Goal: Task Accomplishment & Management: Complete application form

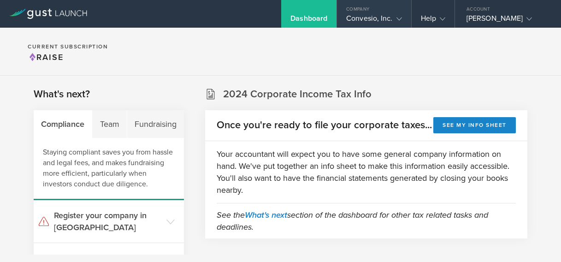
click at [397, 11] on div "Company" at bounding box center [374, 7] width 74 height 14
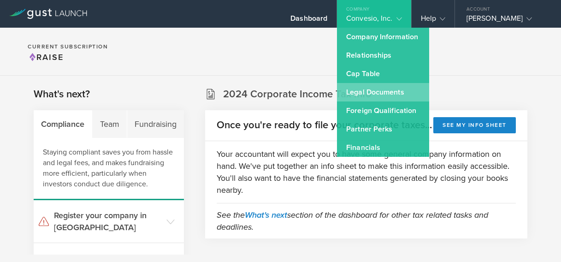
click at [382, 96] on link "Legal Documents" at bounding box center [383, 92] width 92 height 18
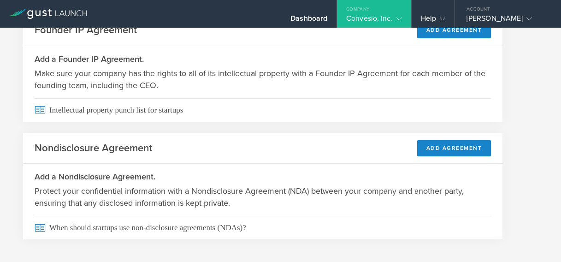
scroll to position [71, 0]
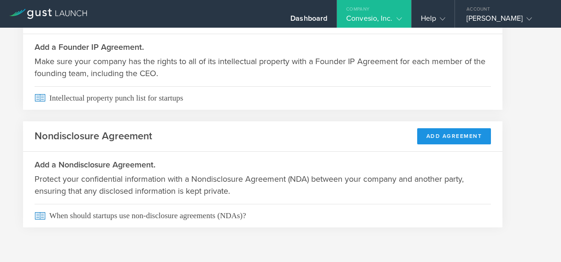
click at [440, 136] on button "Add Agreement" at bounding box center [454, 136] width 74 height 16
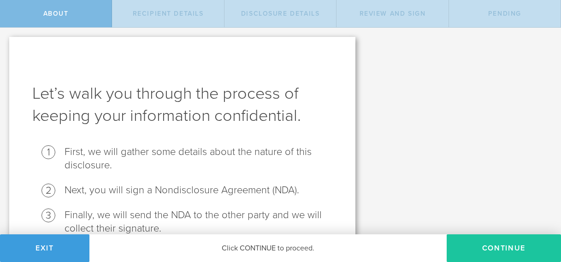
click at [468, 246] on button "Continue" at bounding box center [504, 248] width 114 height 28
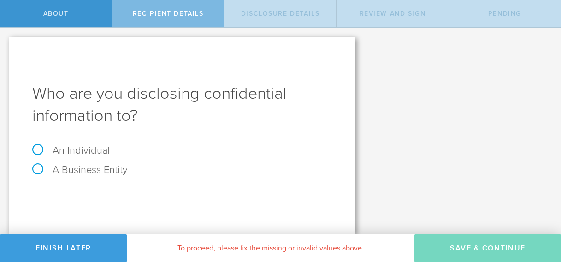
click at [74, 149] on label "An Individual" at bounding box center [70, 150] width 77 height 12
click at [6, 42] on input "An Individual" at bounding box center [3, 35] width 6 height 15
radio input "true"
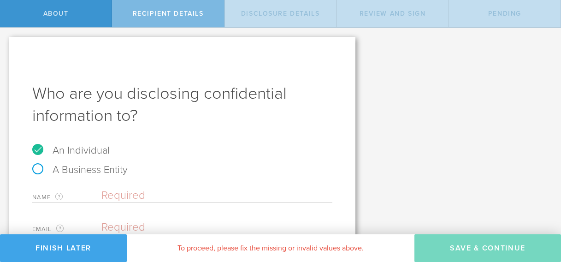
click at [64, 248] on button "Finish Later" at bounding box center [63, 248] width 127 height 28
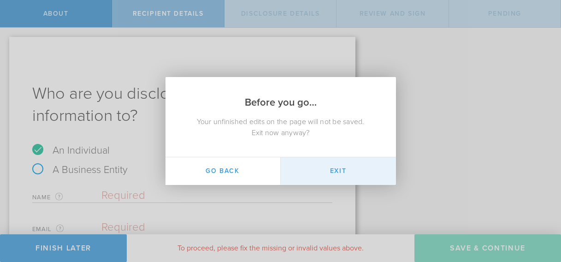
click at [324, 169] on button "Exit" at bounding box center [338, 171] width 115 height 28
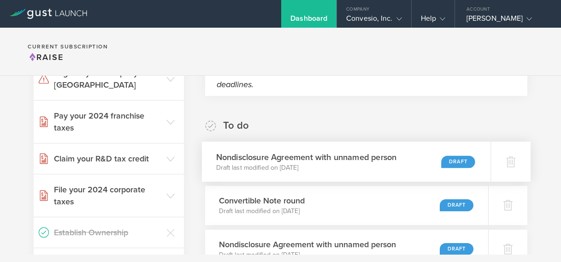
scroll to position [160, 0]
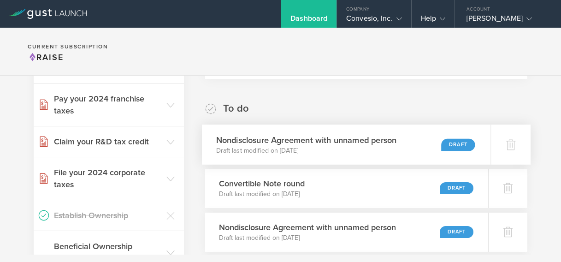
click at [330, 146] on h3 "Nondisclosure Agreement with unnamed person" at bounding box center [306, 140] width 181 height 12
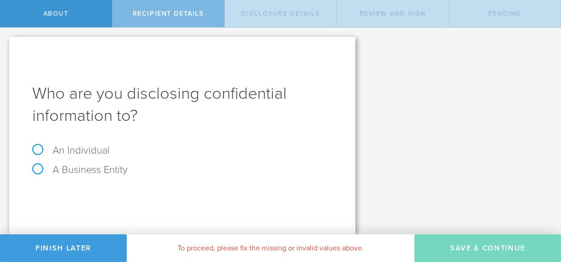
click at [35, 148] on label "An Individual" at bounding box center [70, 150] width 77 height 12
click at [6, 42] on input "An Individual" at bounding box center [3, 35] width 6 height 15
radio input "true"
click at [218, 193] on input "text" at bounding box center [216, 196] width 231 height 14
paste input "Jairo Vera"
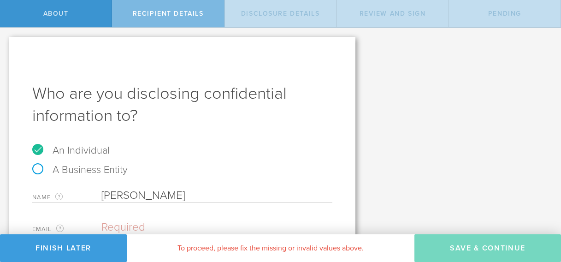
type input "Jairo Vera"
click at [189, 227] on input "email" at bounding box center [214, 227] width 226 height 14
paste input "jairovera17@gmail.com"
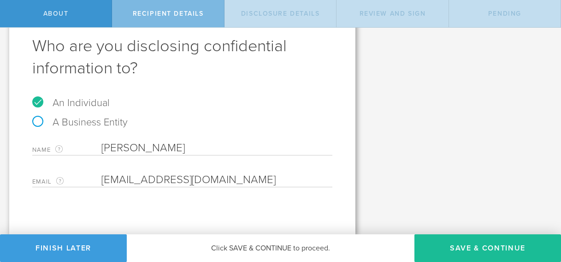
scroll to position [48, 0]
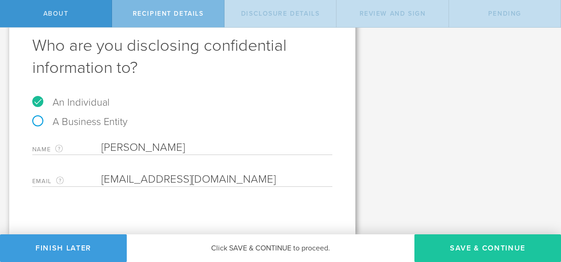
type input "jairovera17@gmail.com"
click at [483, 251] on button "Save & Continue" at bounding box center [488, 248] width 147 height 28
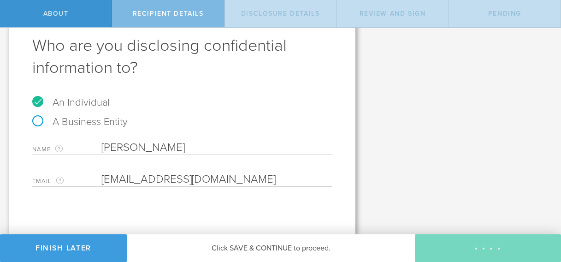
select select "string:5 years"
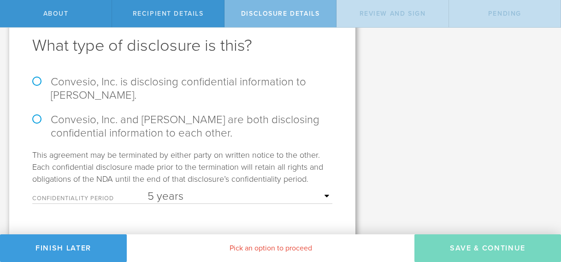
scroll to position [0, 0]
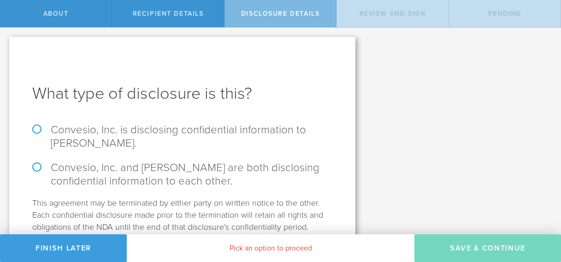
click at [282, 129] on label "Convesio, Inc. is disclosing confidential information to Jairo Vera." at bounding box center [182, 136] width 300 height 27
click at [6, 47] on input "Convesio, Inc. is disclosing confidential information to Jairo Vera." at bounding box center [3, 37] width 6 height 19
radio input "true"
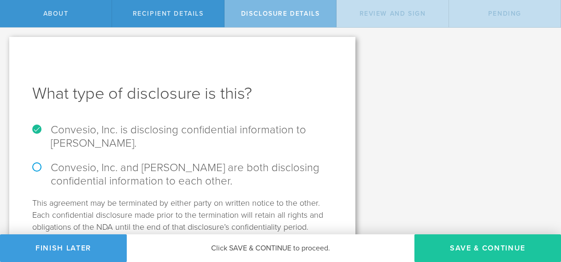
click at [448, 249] on button "Save & Continue" at bounding box center [488, 248] width 147 height 28
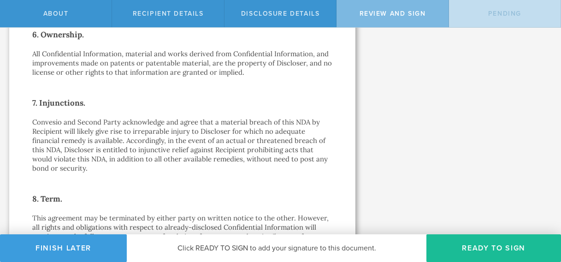
scroll to position [964, 0]
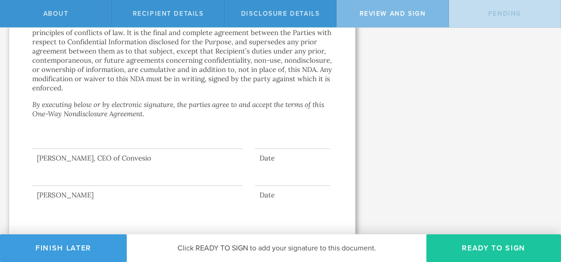
click at [477, 251] on button "Ready to Sign" at bounding box center [494, 248] width 135 height 28
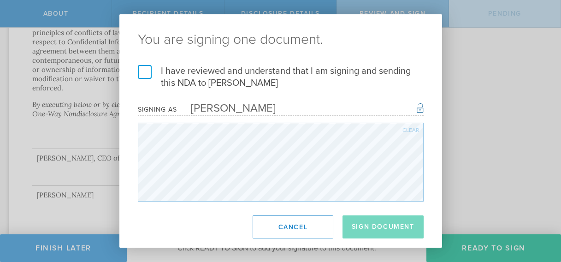
click at [144, 71] on label "I have reviewed and understand that I am signing and sending this NDA to Jairo …" at bounding box center [281, 77] width 286 height 24
click at [0, 0] on input "I have reviewed and understand that I am signing and sending this NDA to Jairo …" at bounding box center [0, 0] width 0 height 0
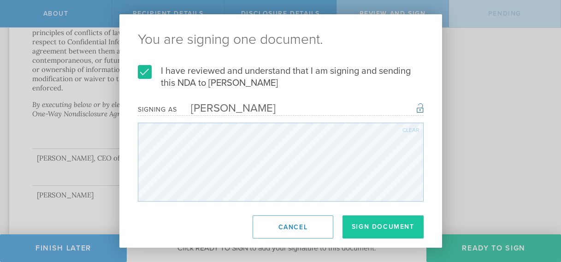
click at [378, 233] on button "Sign Document" at bounding box center [383, 226] width 81 height 23
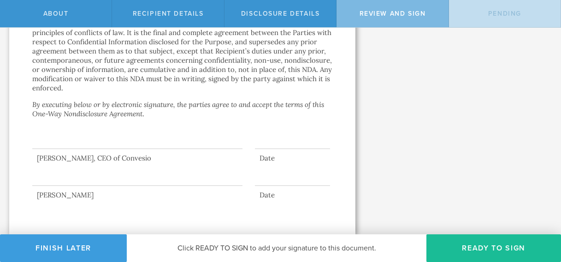
scroll to position [0, 0]
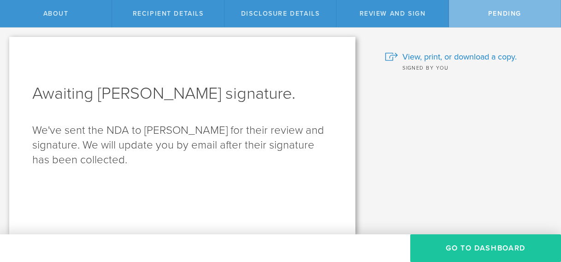
click at [482, 244] on button "Go to dashboard" at bounding box center [486, 248] width 151 height 28
